Goal: Task Accomplishment & Management: Use online tool/utility

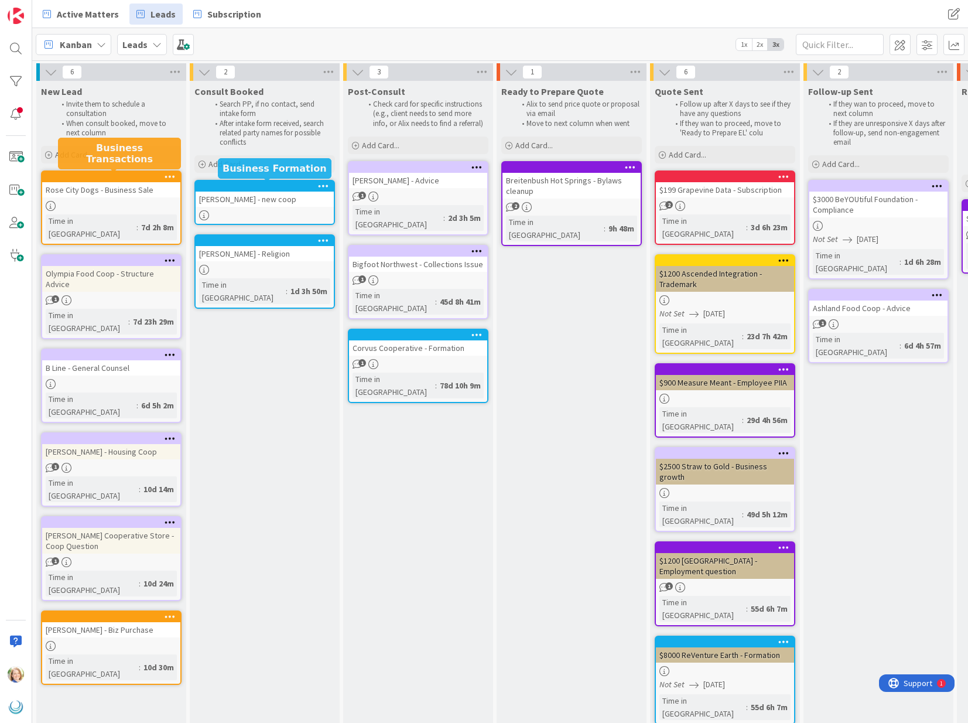
click at [242, 187] on div at bounding box center [267, 186] width 133 height 8
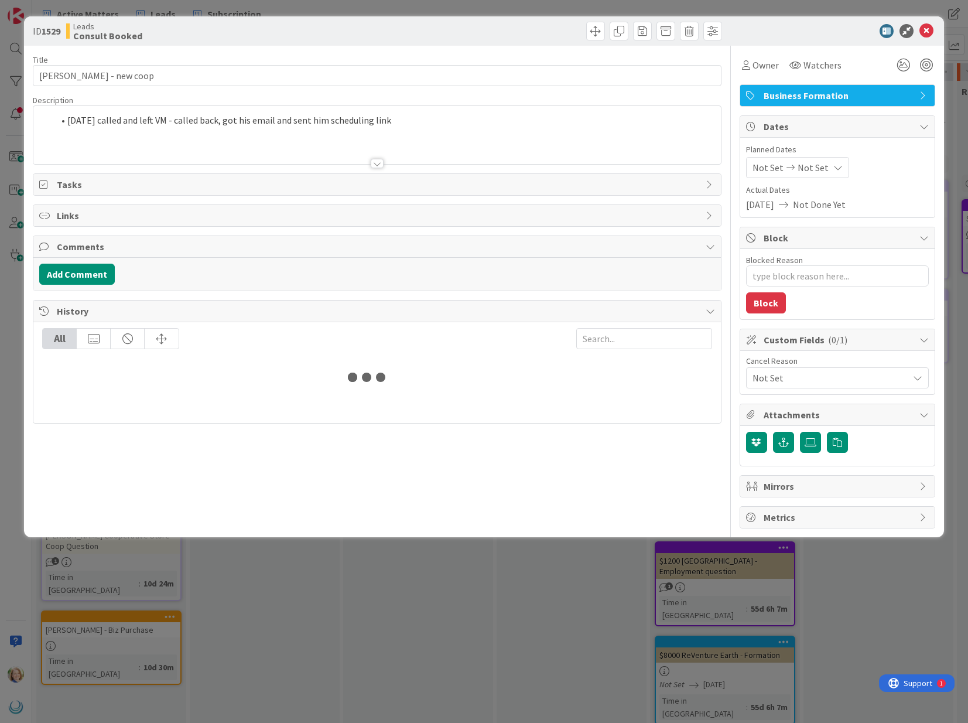
type textarea "x"
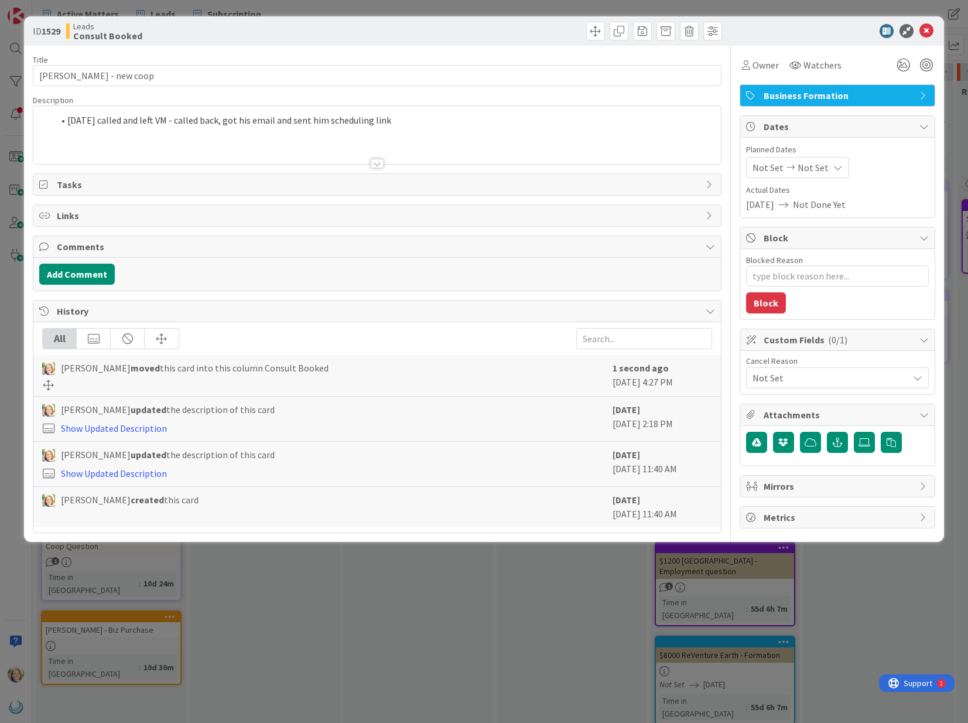
click at [66, 121] on div "[DATE] called and left VM - called back, got his email and sent him scheduling …" at bounding box center [376, 135] width 687 height 58
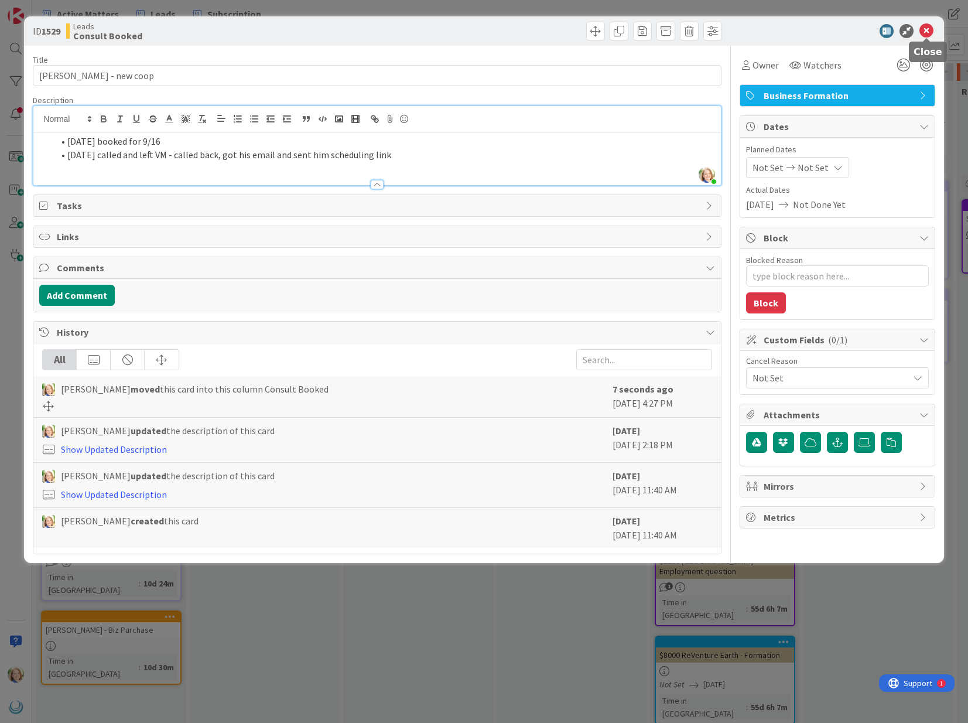
click at [927, 30] on icon at bounding box center [927, 31] width 14 height 14
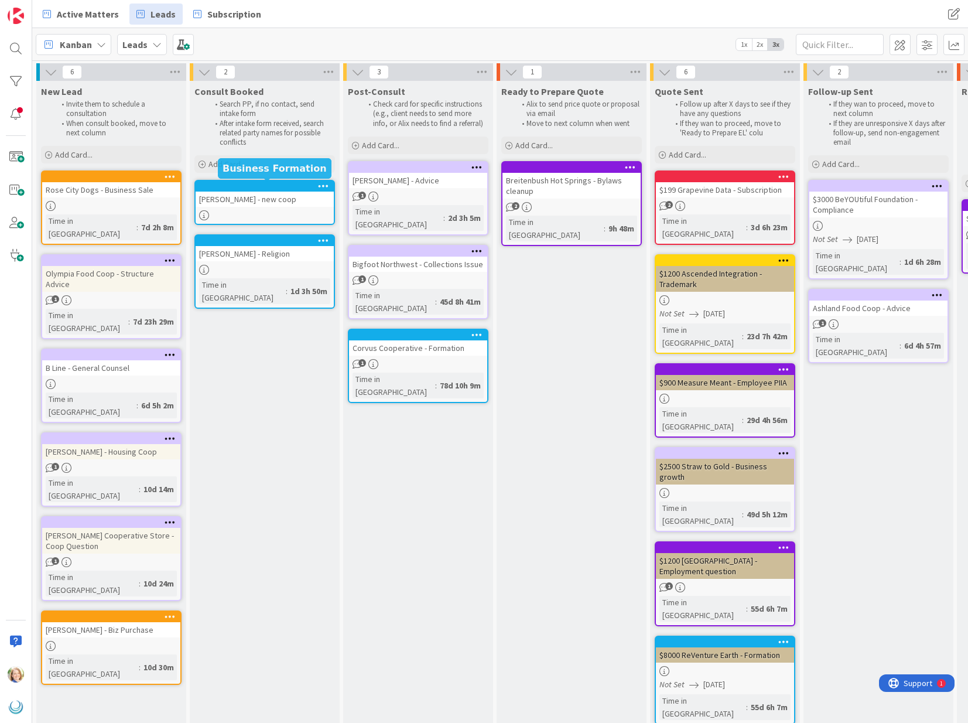
click at [280, 186] on div at bounding box center [267, 186] width 133 height 8
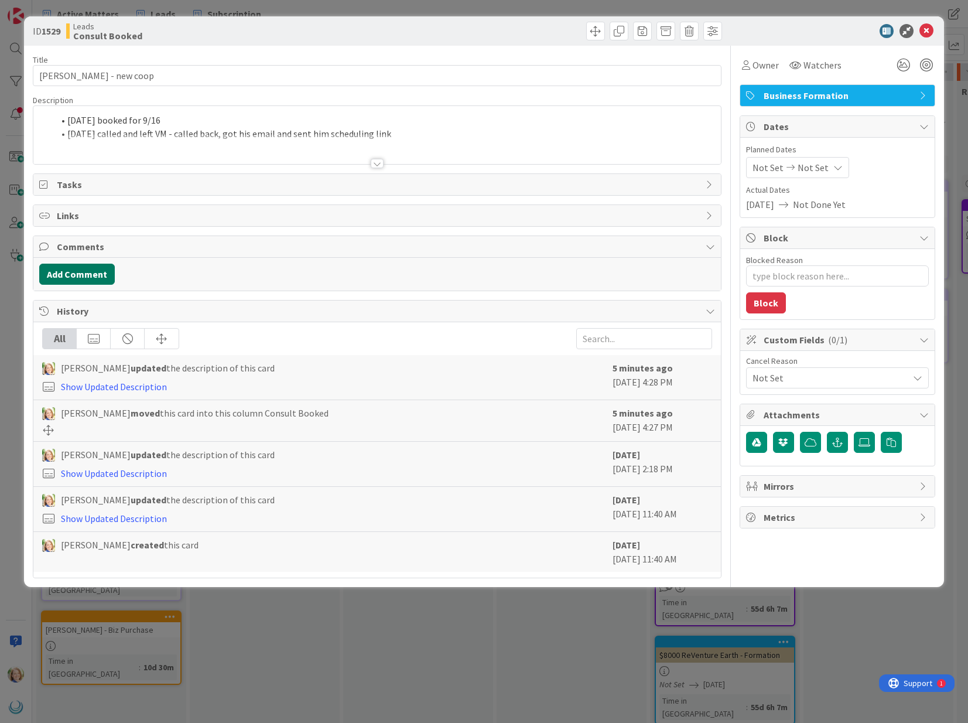
click at [71, 274] on button "Add Comment" at bounding box center [77, 274] width 76 height 21
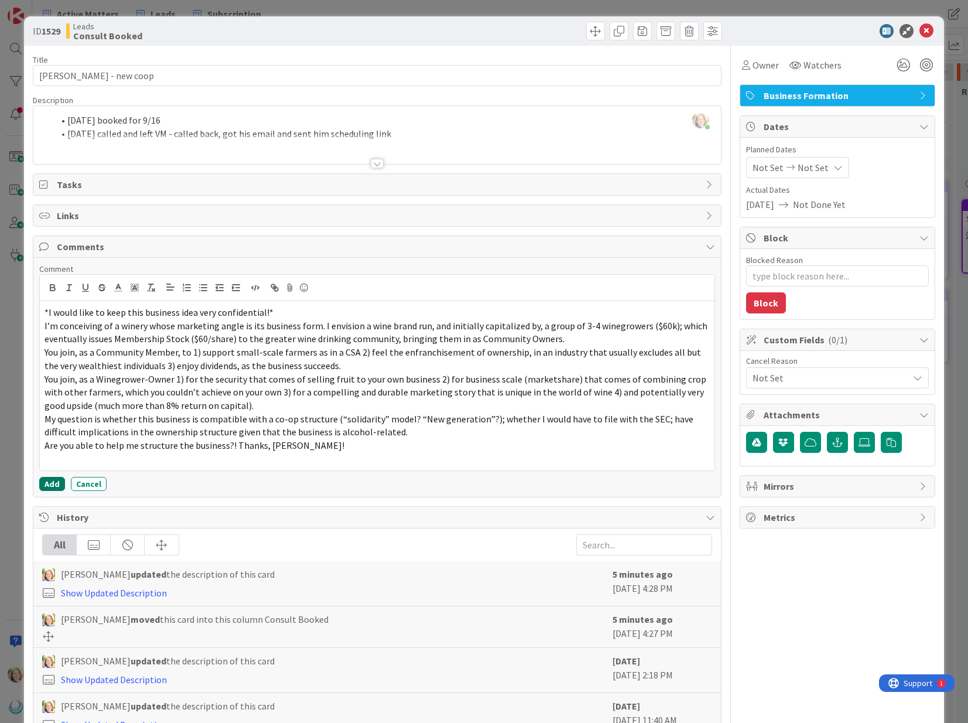
click at [53, 484] on button "Add" at bounding box center [52, 484] width 26 height 14
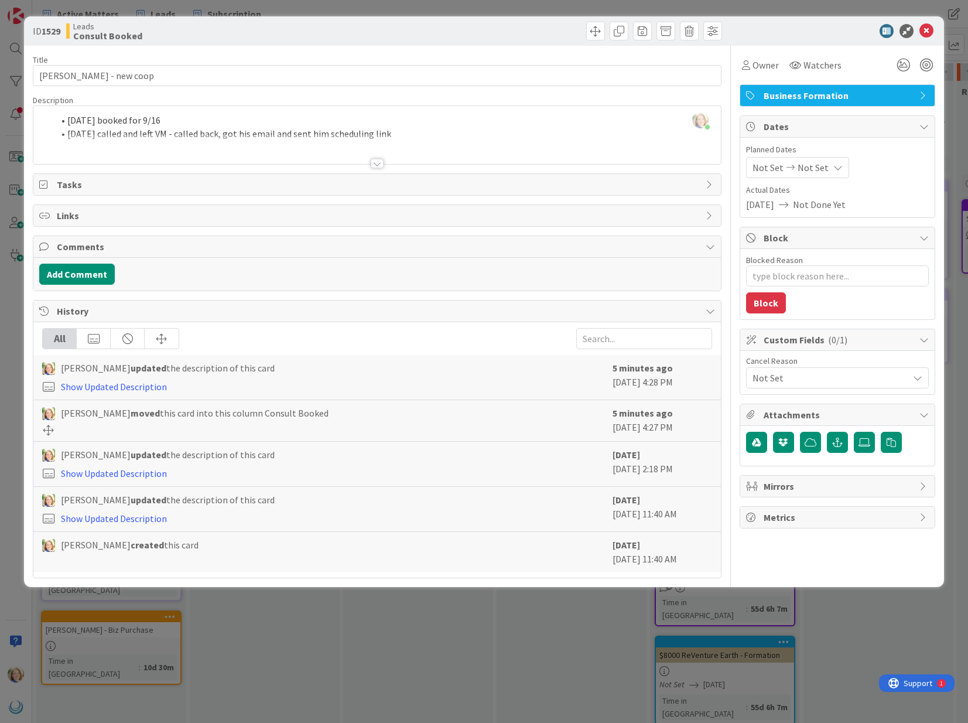
type textarea "x"
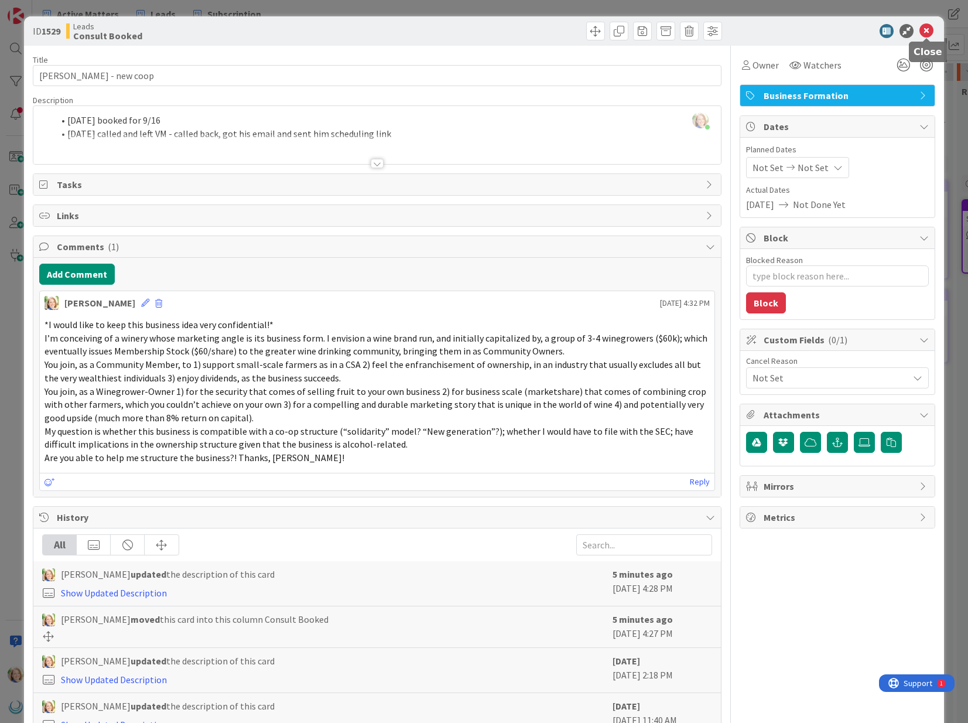
click at [925, 31] on icon at bounding box center [927, 31] width 14 height 14
